Goal: Task Accomplishment & Management: Use online tool/utility

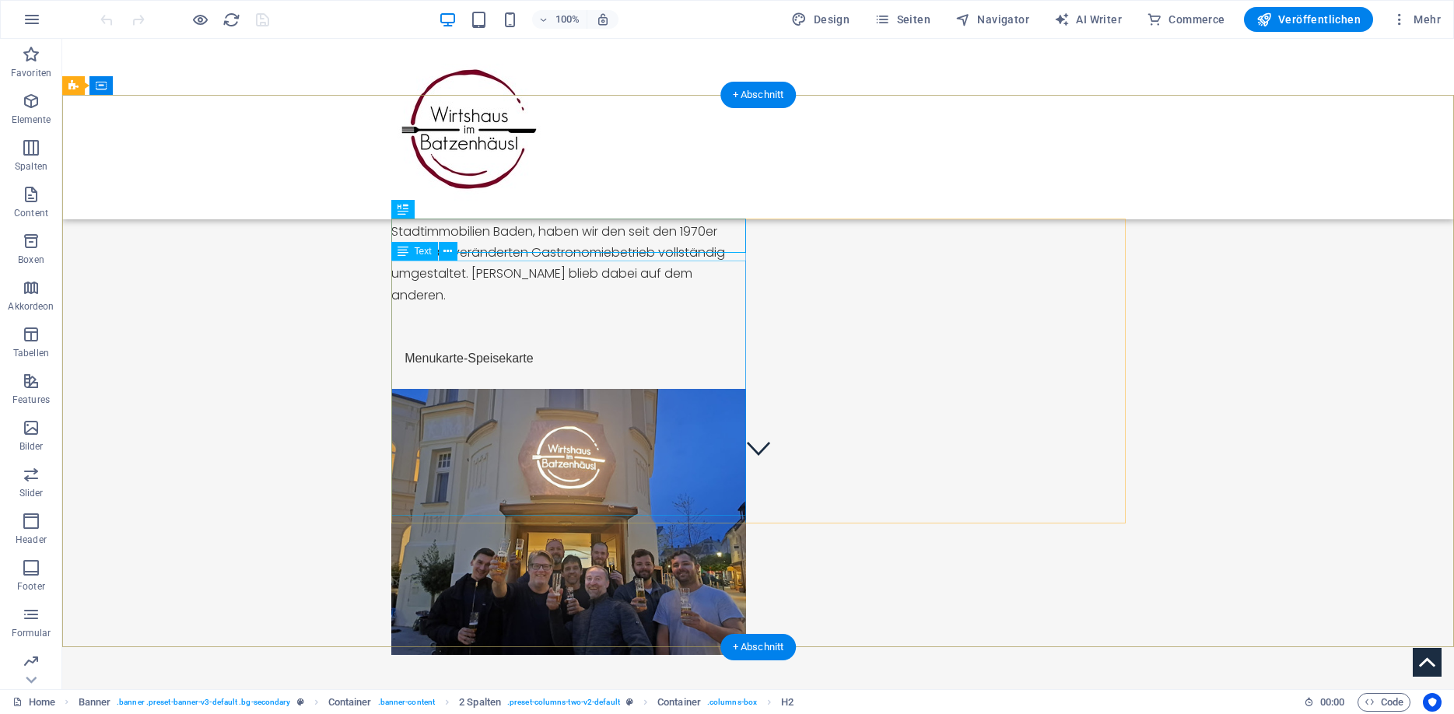
scroll to position [317, 0]
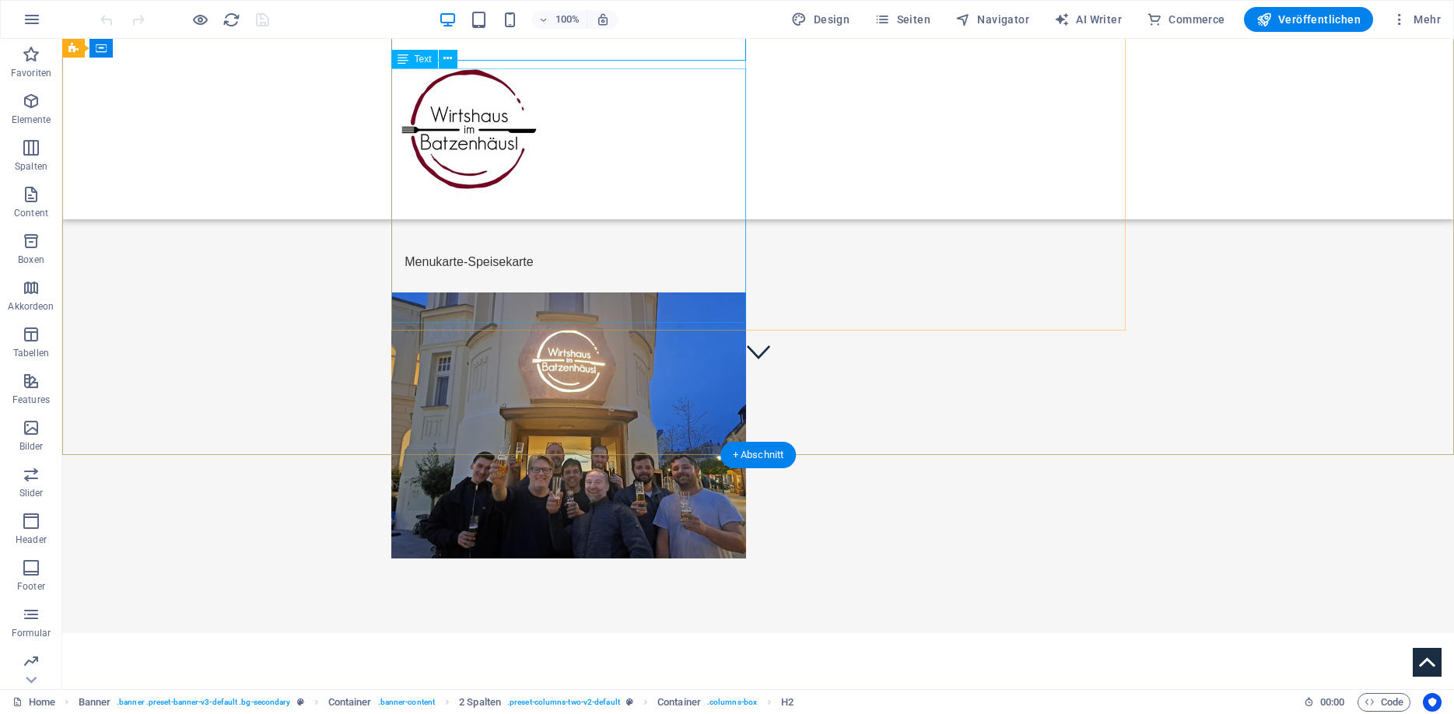
click at [518, 272] on div "Das Batzenhäusl am Theaterplatz in [GEOGRAPHIC_DATA]: Wir sind jetzt wieder geö…" at bounding box center [568, 146] width 355 height 254
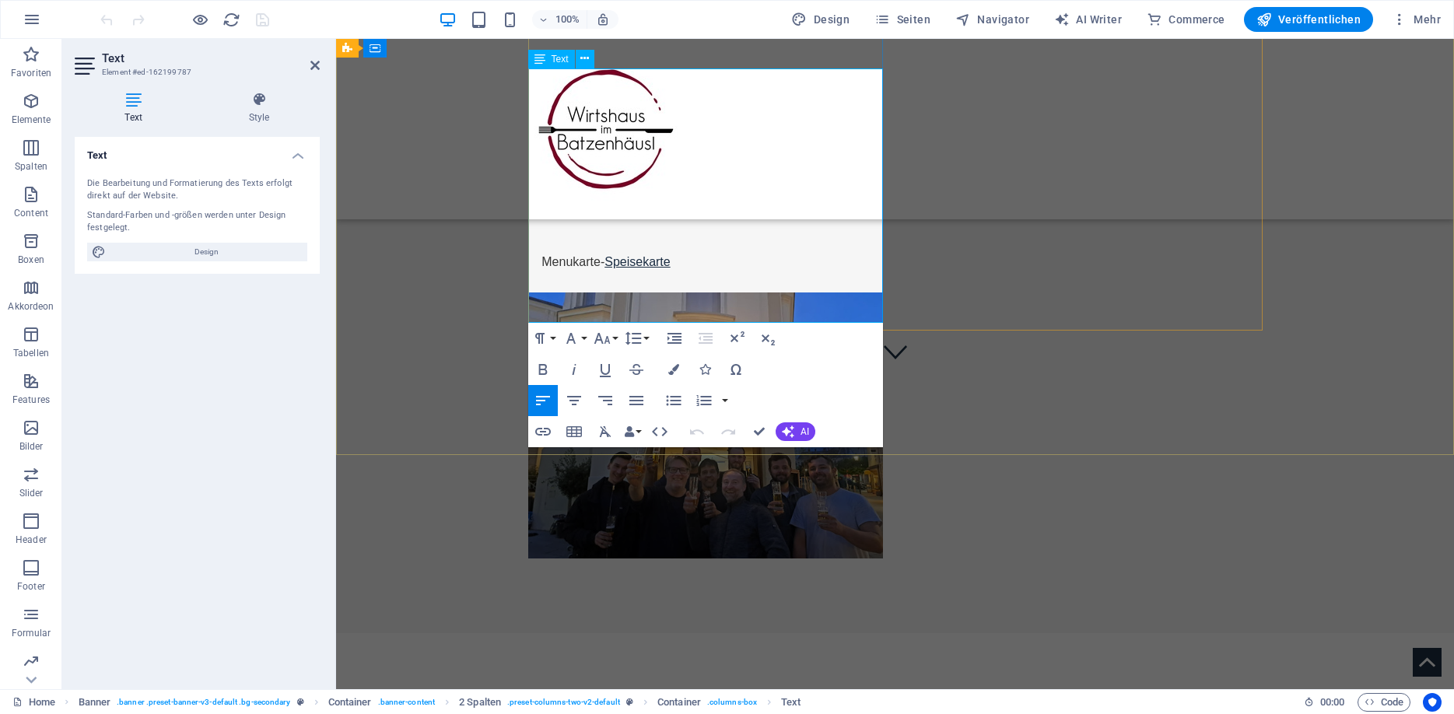
click at [623, 268] on link "Speisekarte" at bounding box center [637, 261] width 66 height 13
click at [633, 276] on icon "button" at bounding box center [639, 273] width 19 height 19
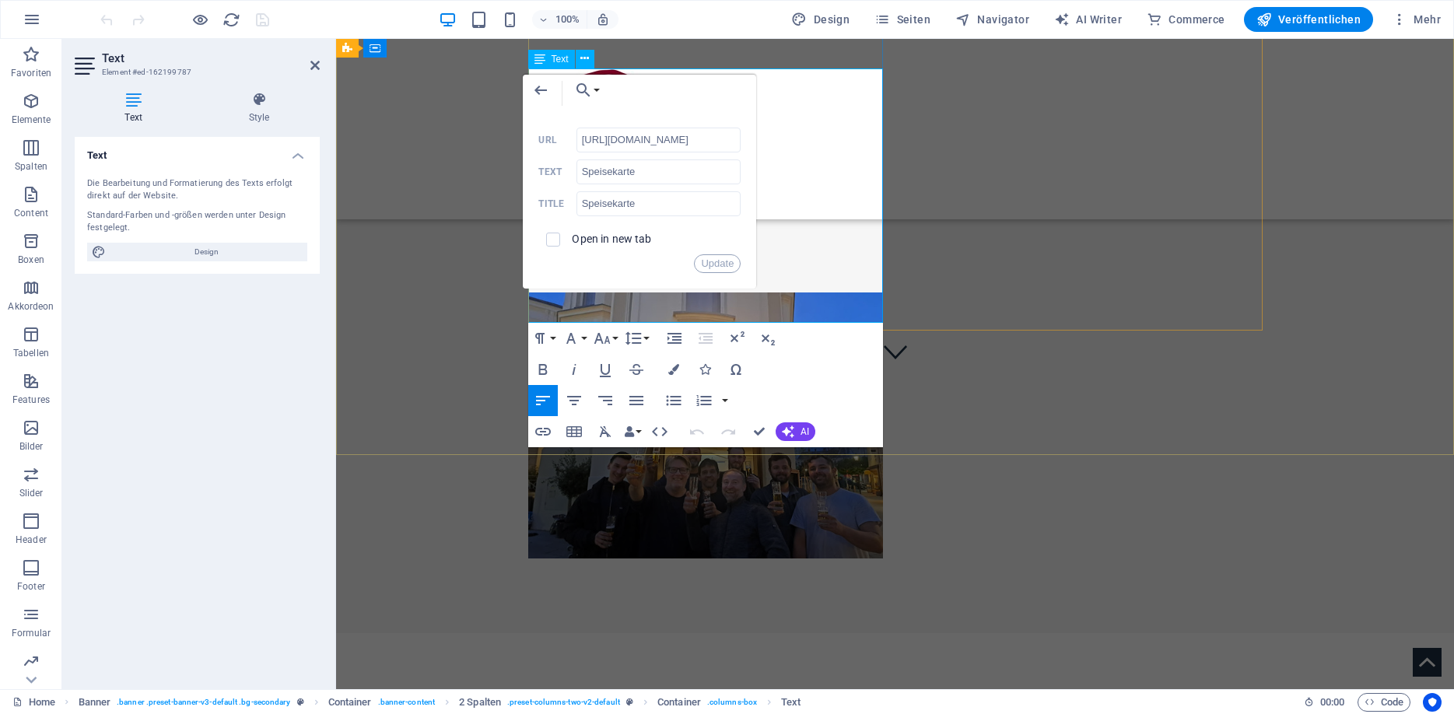
drag, startPoint x: 667, startPoint y: 309, endPoint x: 597, endPoint y: 308, distance: 70.0
click at [597, 272] on p "Menukarte - Sp eisekarte" at bounding box center [705, 251] width 355 height 42
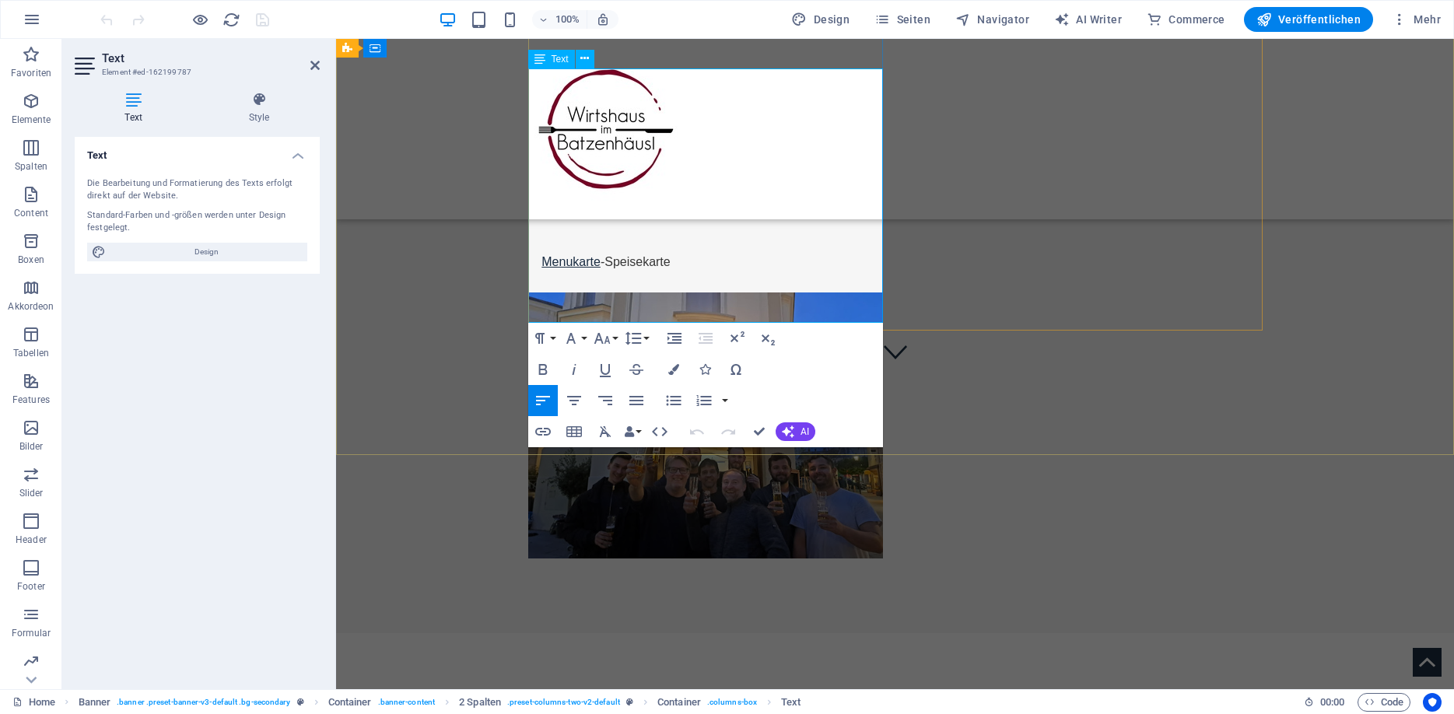
copy p "Menukarte - Sp eisekarte"
click at [685, 272] on p "Menukarte - Speisekarte" at bounding box center [705, 251] width 355 height 42
click at [699, 268] on link "Speisekarte" at bounding box center [707, 261] width 66 height 13
click at [708, 271] on icon "button" at bounding box center [711, 273] width 19 height 19
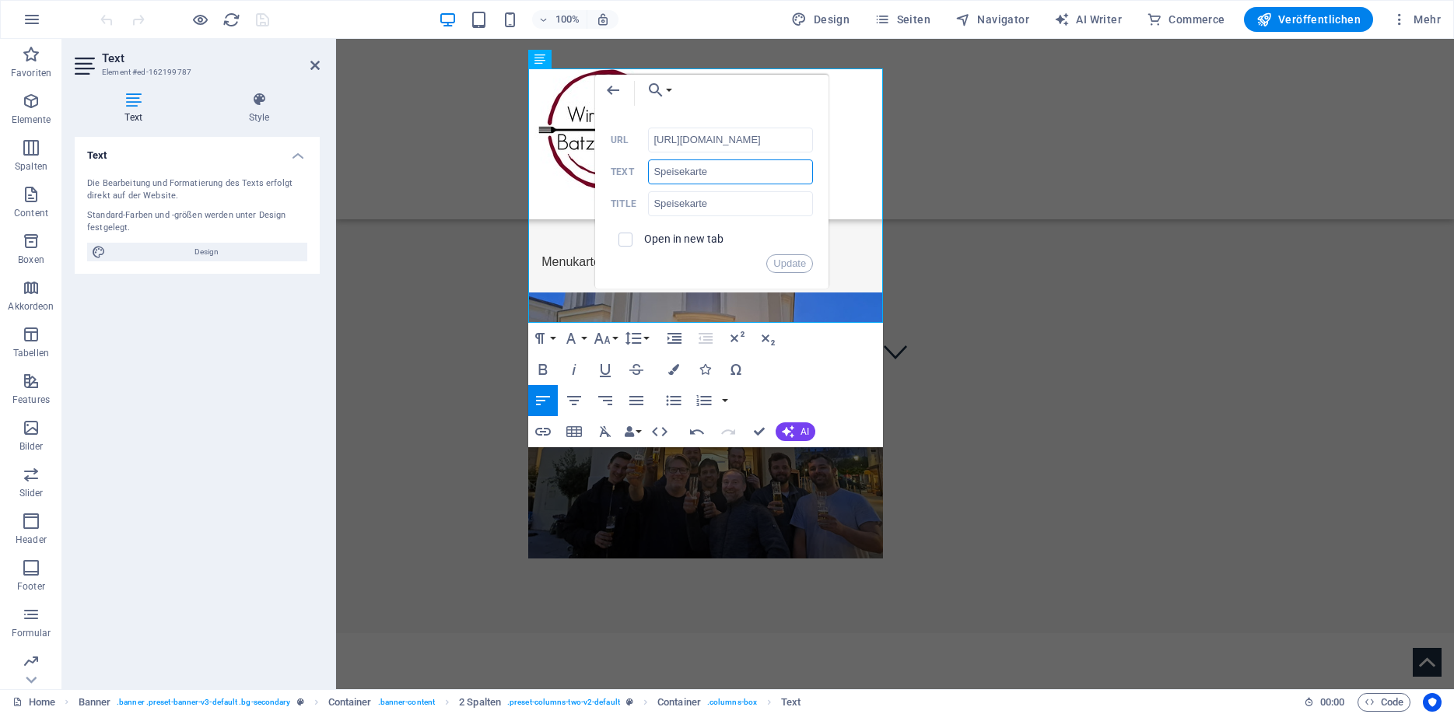
drag, startPoint x: 680, startPoint y: 170, endPoint x: 652, endPoint y: 167, distance: 28.2
click at [652, 167] on input "Speisekarte" at bounding box center [730, 171] width 165 height 25
type input "Getränkekarte"
drag, startPoint x: 683, startPoint y: 200, endPoint x: 636, endPoint y: 204, distance: 46.8
click at [648, 204] on input "Speisekarte" at bounding box center [730, 203] width 165 height 25
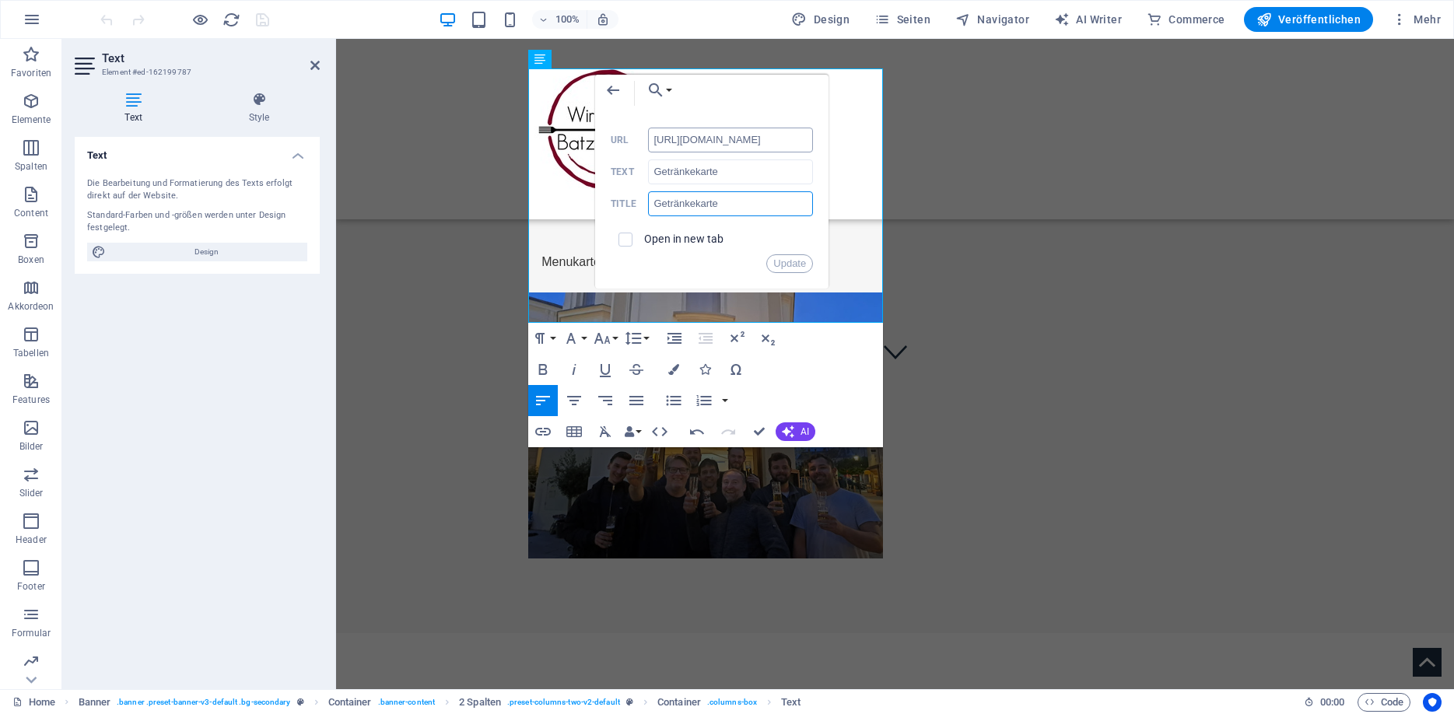
type input "Getränkekarte"
click at [750, 138] on input "[URL][DOMAIN_NAME]" at bounding box center [730, 140] width 165 height 25
type input "[URL][DOMAIN_NAME]"
click at [790, 260] on button "Update" at bounding box center [789, 263] width 47 height 19
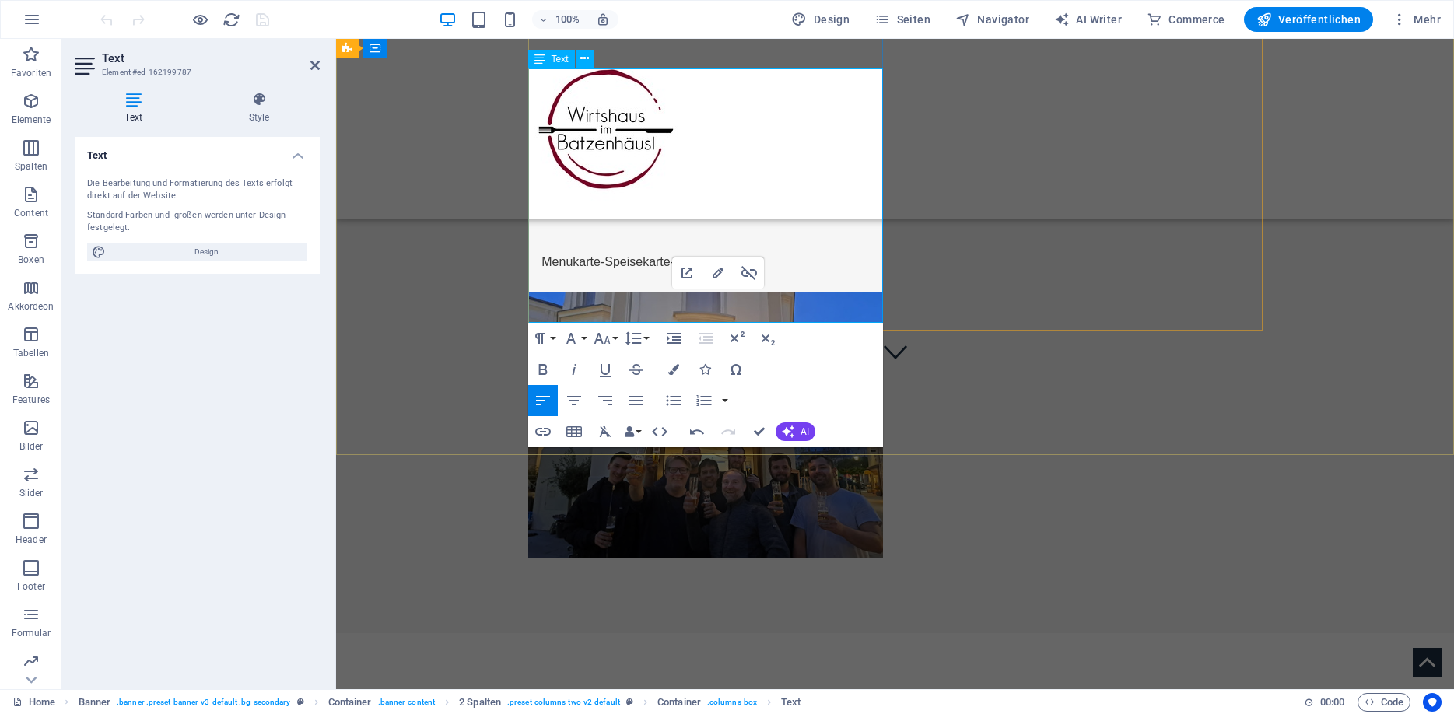
click at [815, 272] on p "Menukarte - Speisekarte - Getränkekarte" at bounding box center [705, 251] width 355 height 42
click at [670, 268] on link "Speisekarte - Getränkekarte" at bounding box center [678, 261] width 149 height 13
click at [1010, 140] on div at bounding box center [895, 129] width 1118 height 180
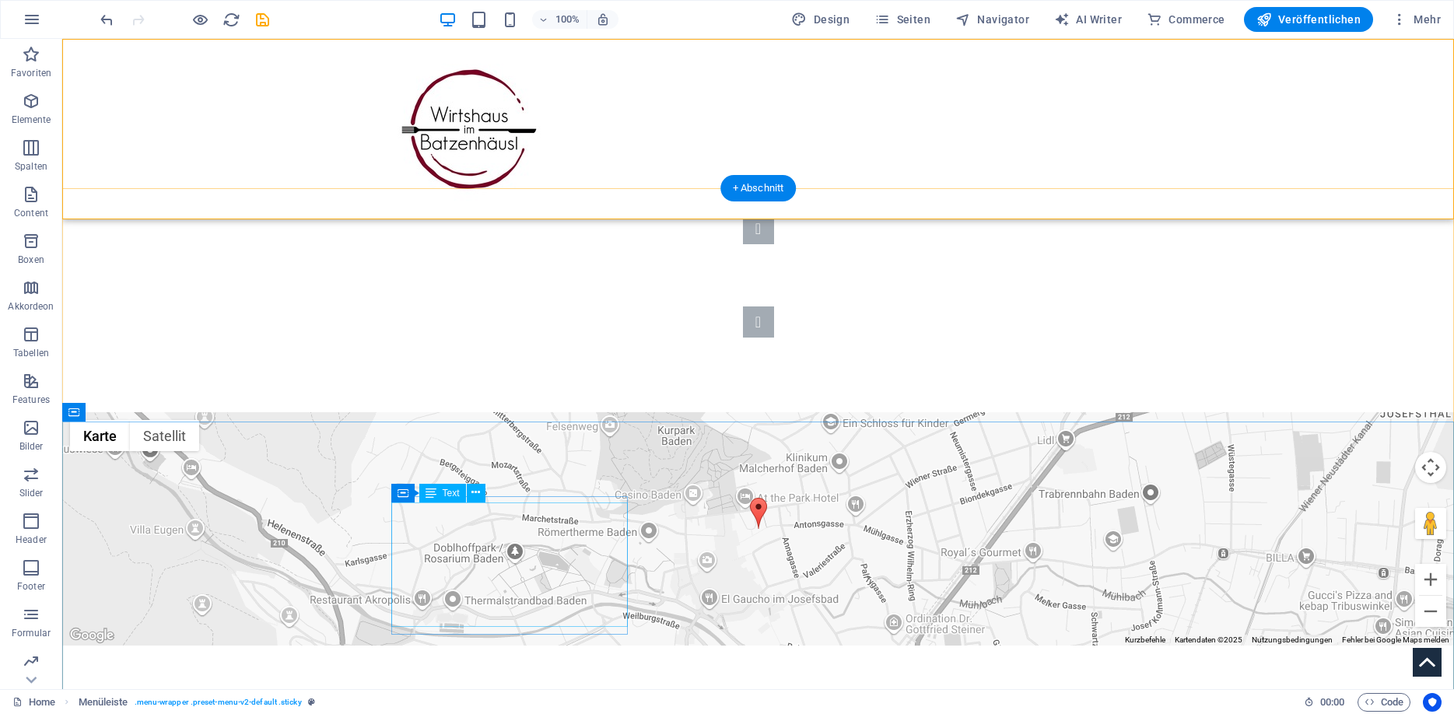
scroll to position [861, 0]
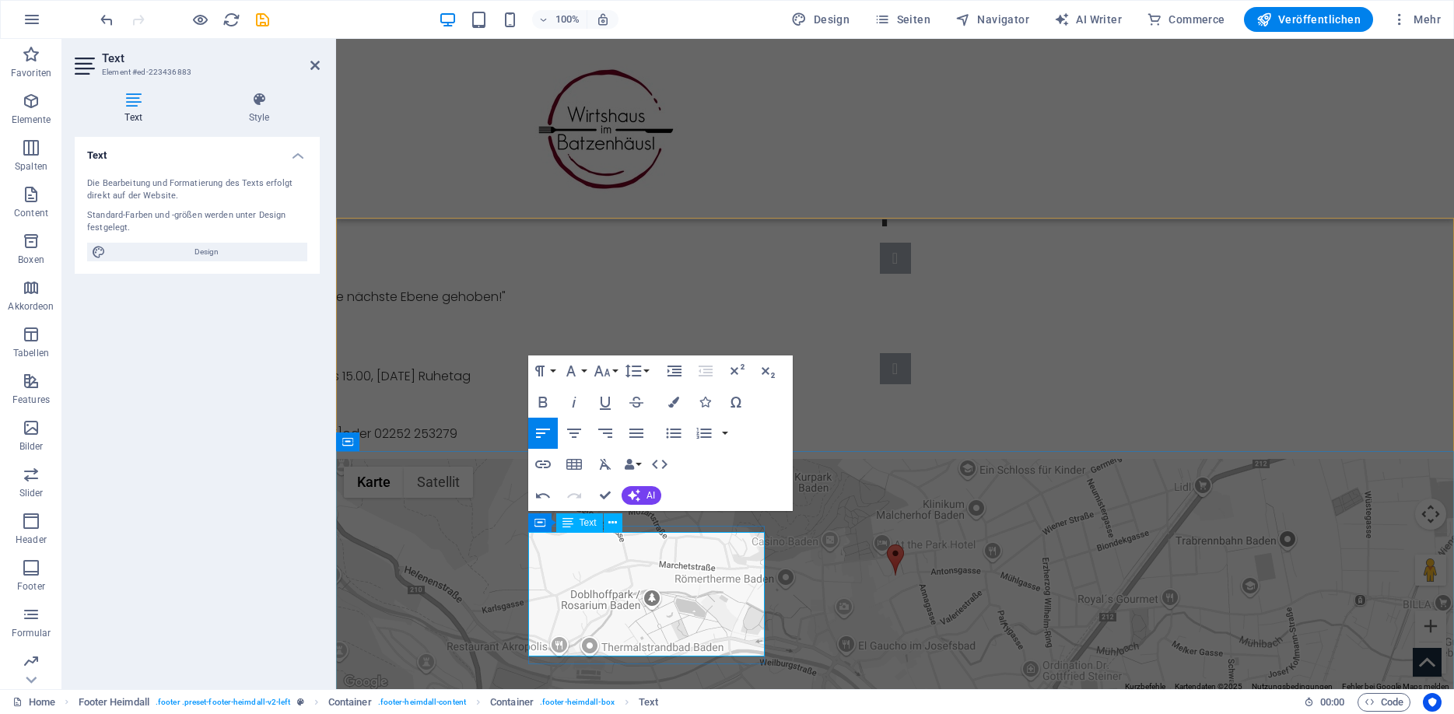
drag, startPoint x: 669, startPoint y: 628, endPoint x: 531, endPoint y: 622, distance: 138.6
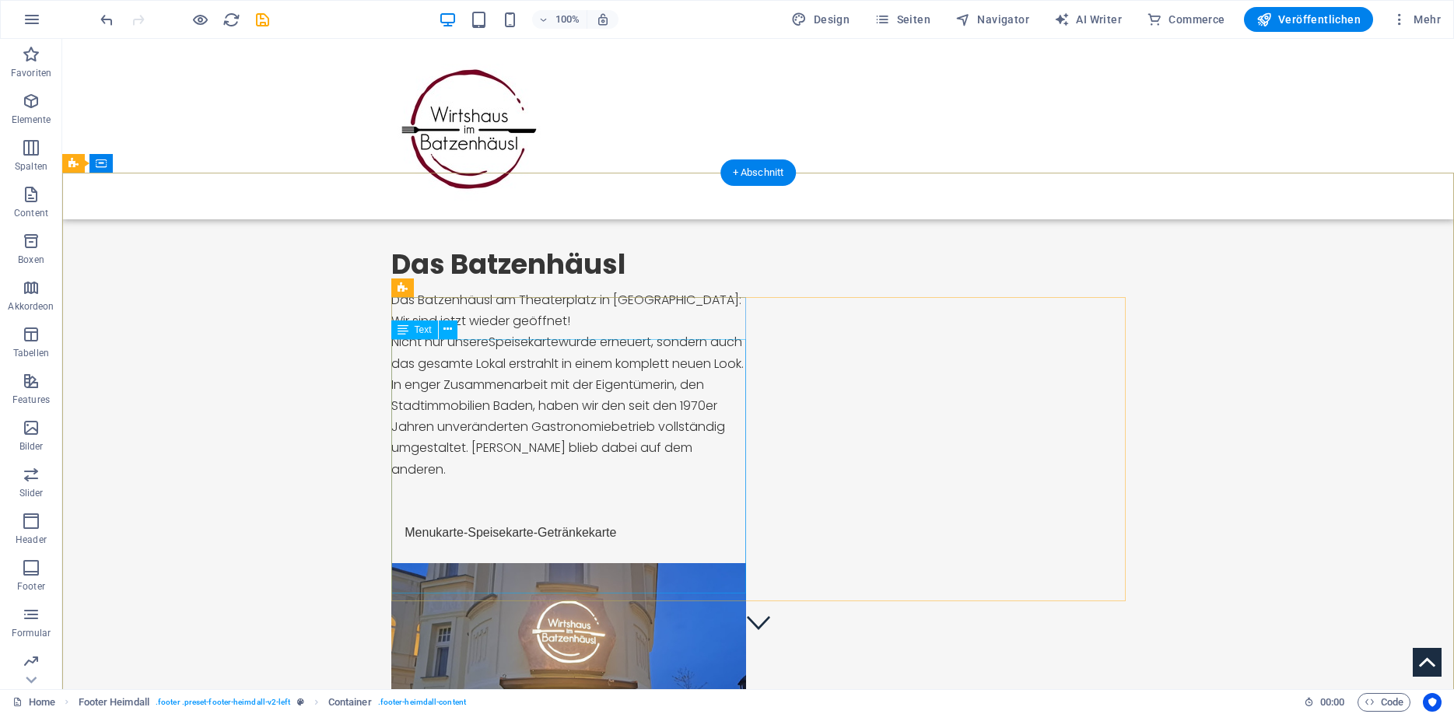
scroll to position [0, 0]
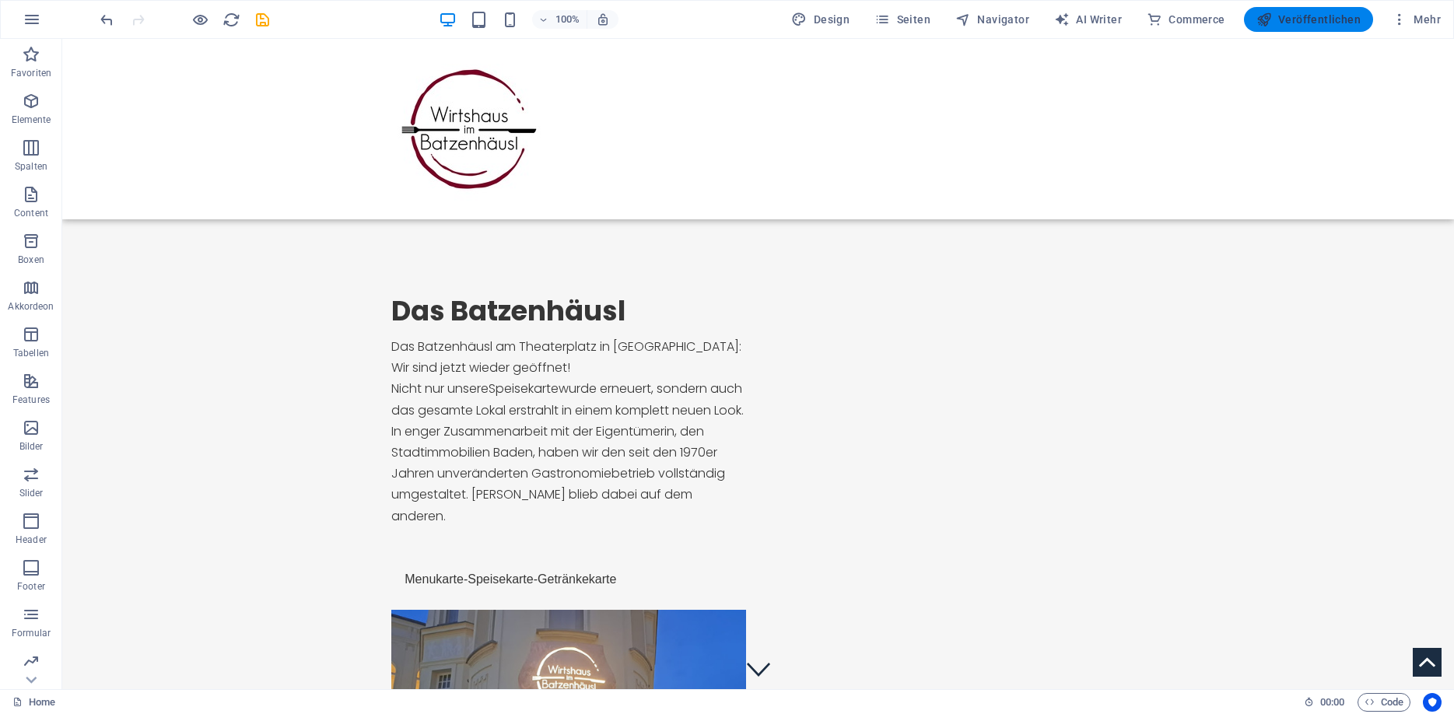
click at [1323, 19] on span "Veröffentlichen" at bounding box center [1308, 20] width 104 height 16
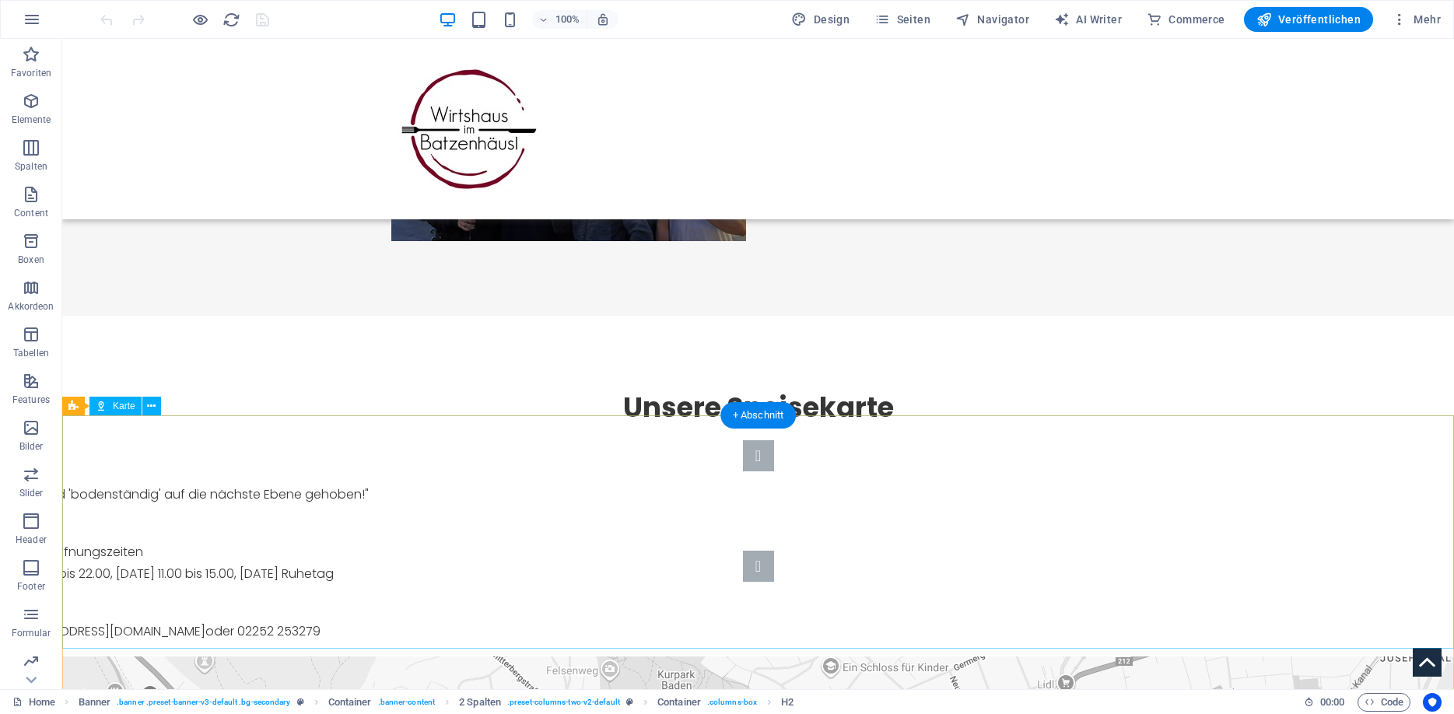
scroll to position [861, 0]
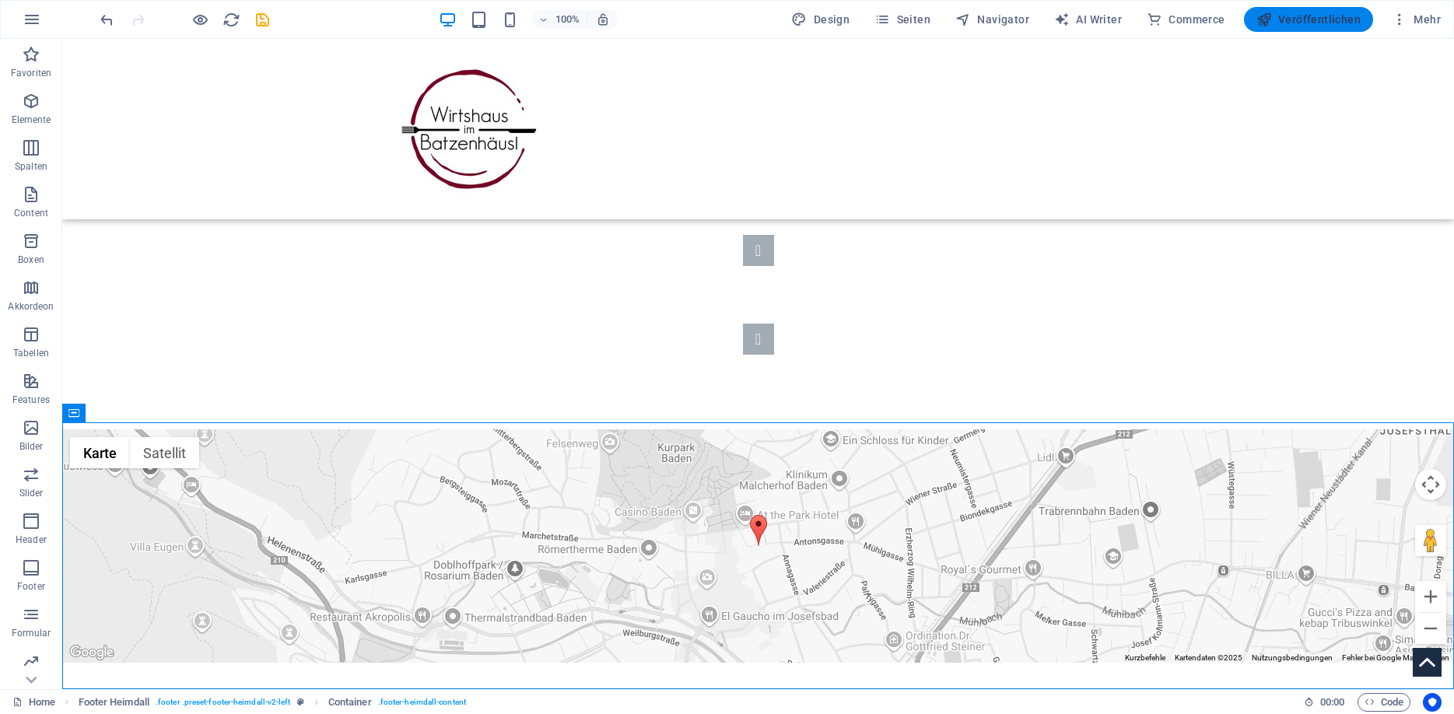
click at [1301, 18] on span "Veröffentlichen" at bounding box center [1308, 20] width 104 height 16
